Goal: Information Seeking & Learning: Find specific fact

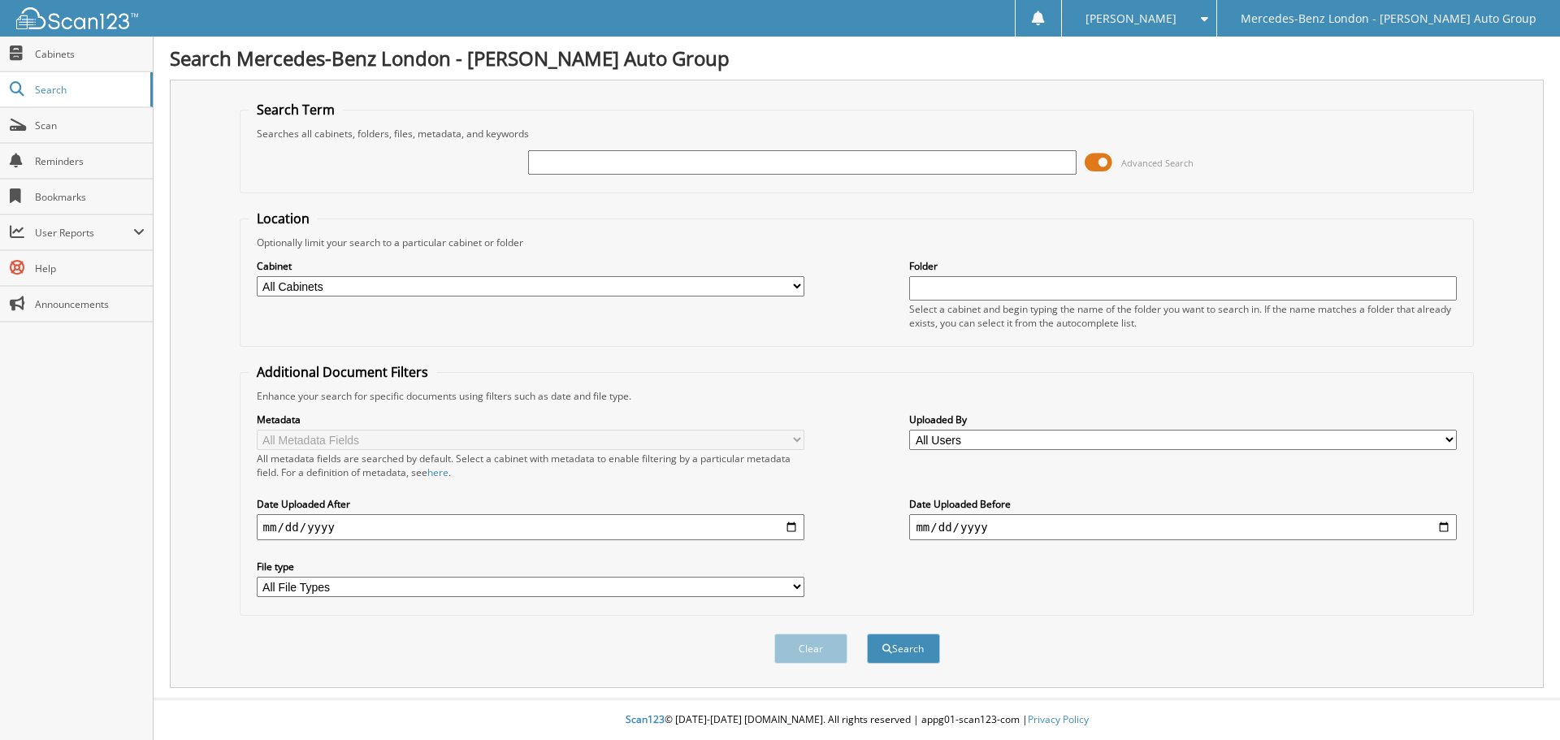
click at [673, 161] on input "text" at bounding box center [801, 162] width 547 height 24
type input "333215"
click at [867, 634] on button "Search" at bounding box center [903, 649] width 73 height 30
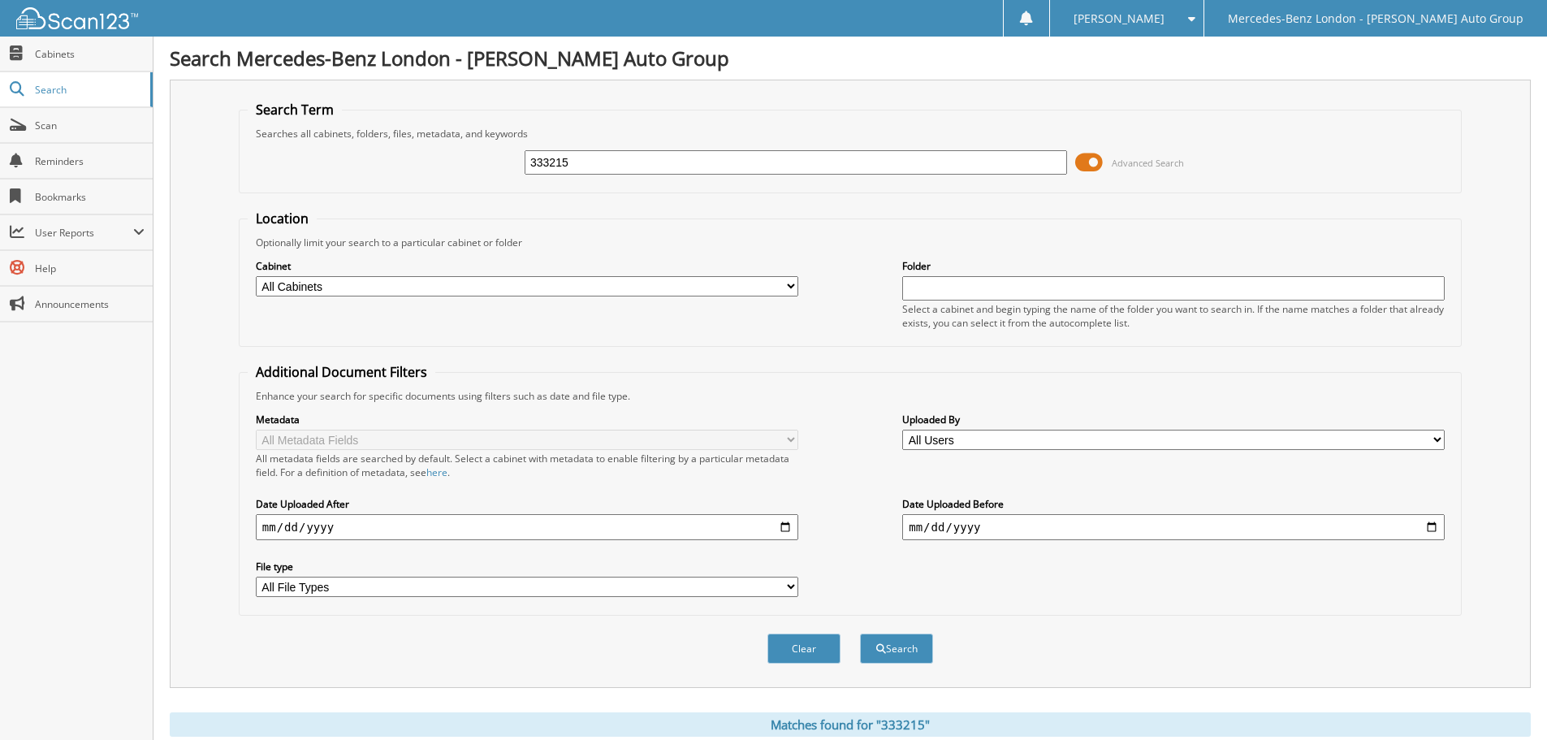
scroll to position [232, 0]
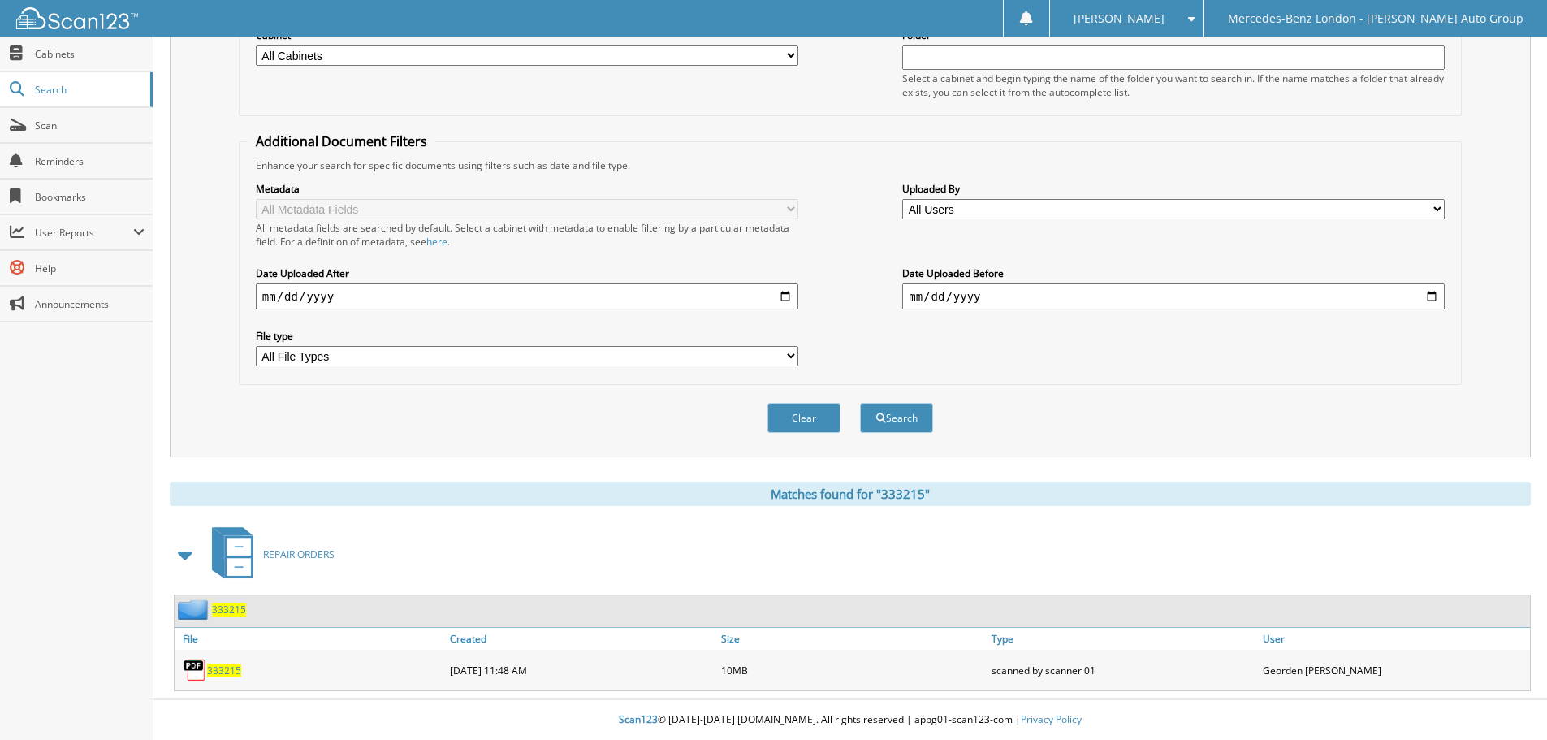
click at [223, 677] on div "333215" at bounding box center [310, 670] width 271 height 32
click at [232, 669] on span "333215" at bounding box center [224, 671] width 34 height 14
click at [1165, 21] on span "[PERSON_NAME]" at bounding box center [1119, 19] width 91 height 10
click at [1204, 75] on link "Logout" at bounding box center [1127, 79] width 154 height 28
